Goal: Check status: Check status

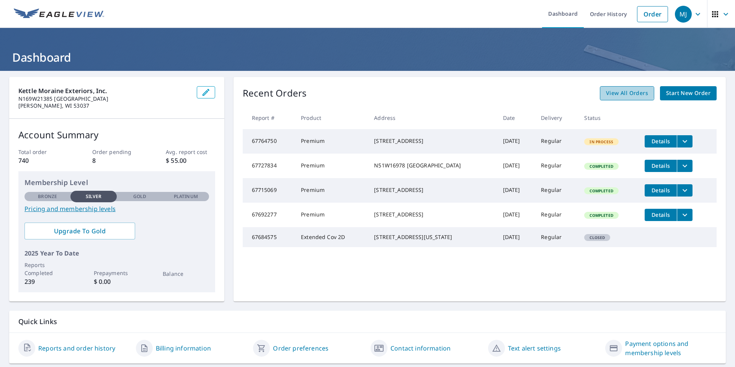
click at [622, 93] on span "View All Orders" at bounding box center [627, 93] width 42 height 10
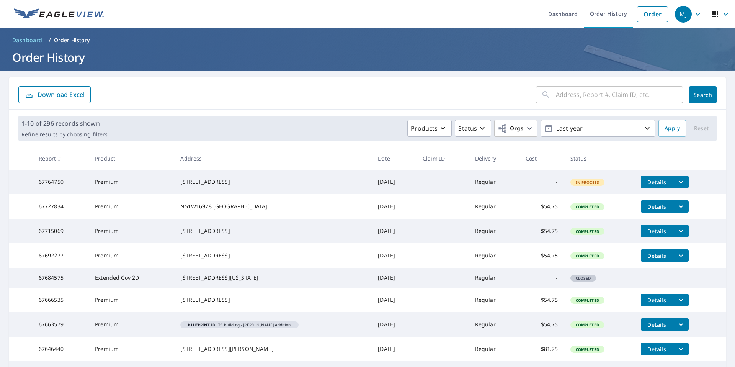
click at [577, 98] on input "text" at bounding box center [619, 94] width 127 height 21
type input "5350"
click button "Search" at bounding box center [703, 94] width 28 height 17
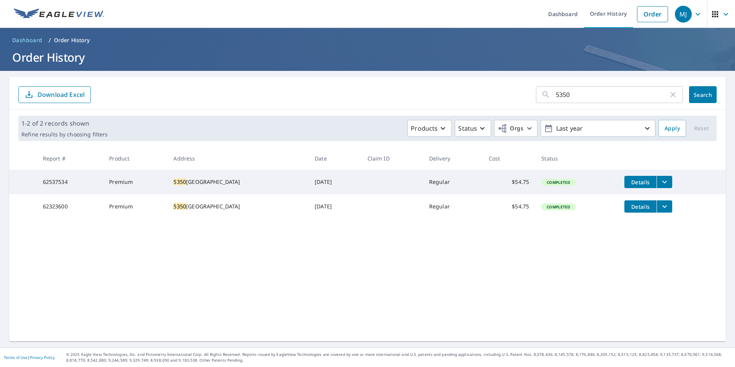
click at [663, 183] on icon "filesDropdownBtn-62537534" at bounding box center [664, 181] width 9 height 9
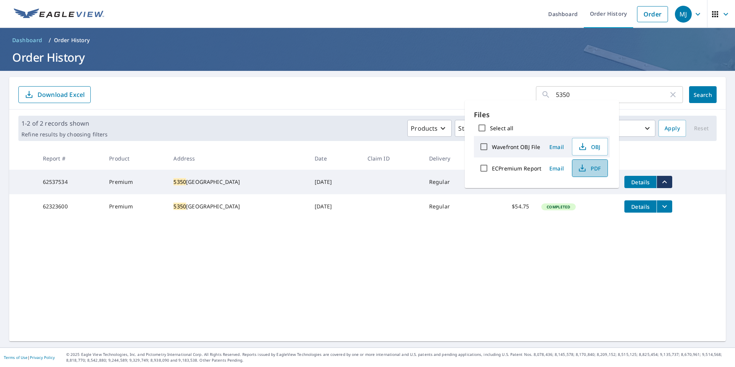
click at [598, 170] on span "PDF" at bounding box center [589, 167] width 25 height 9
